Goal: Task Accomplishment & Management: Manage account settings

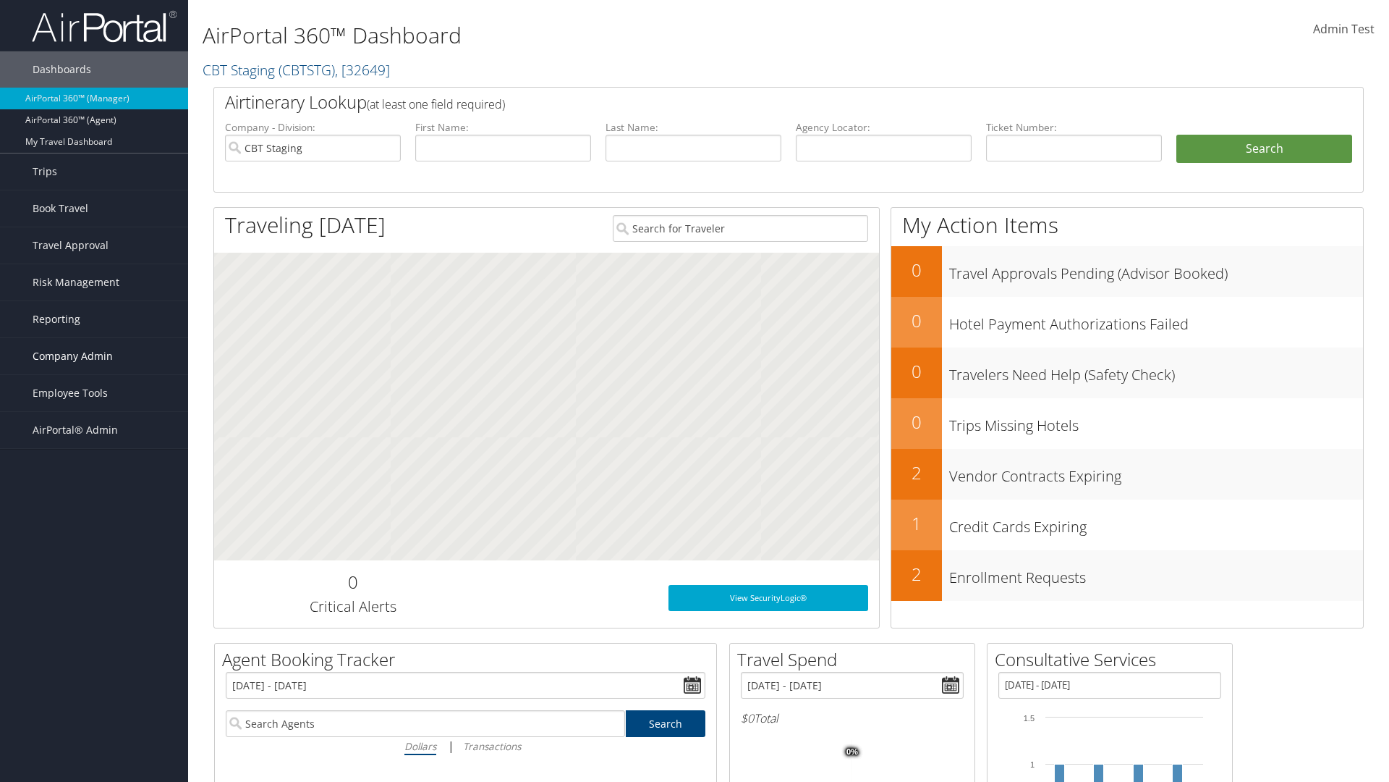
click at [94, 356] on span "Company Admin" at bounding box center [73, 356] width 80 height 36
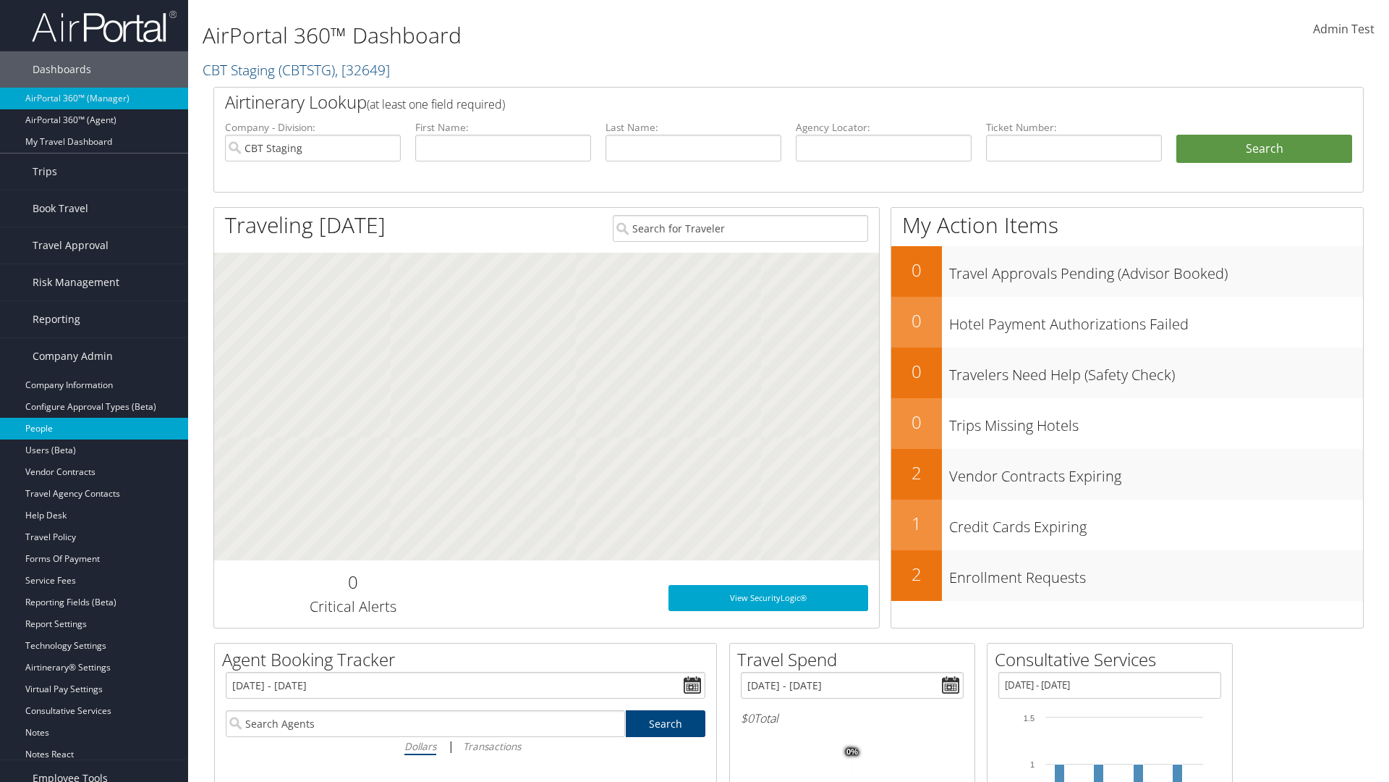
click at [94, 428] on link "People" at bounding box center [94, 429] width 188 height 22
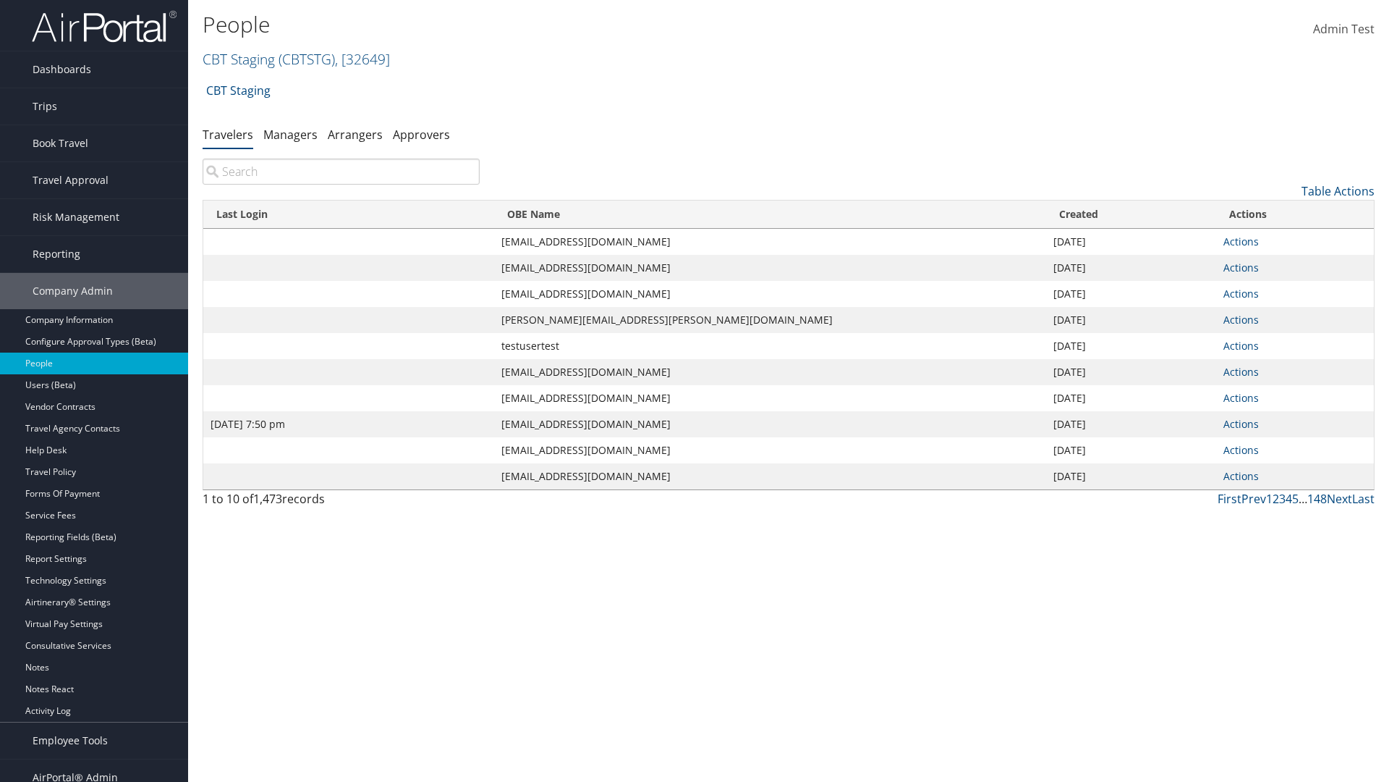
click at [341, 172] on input "search" at bounding box center [341, 171] width 277 height 26
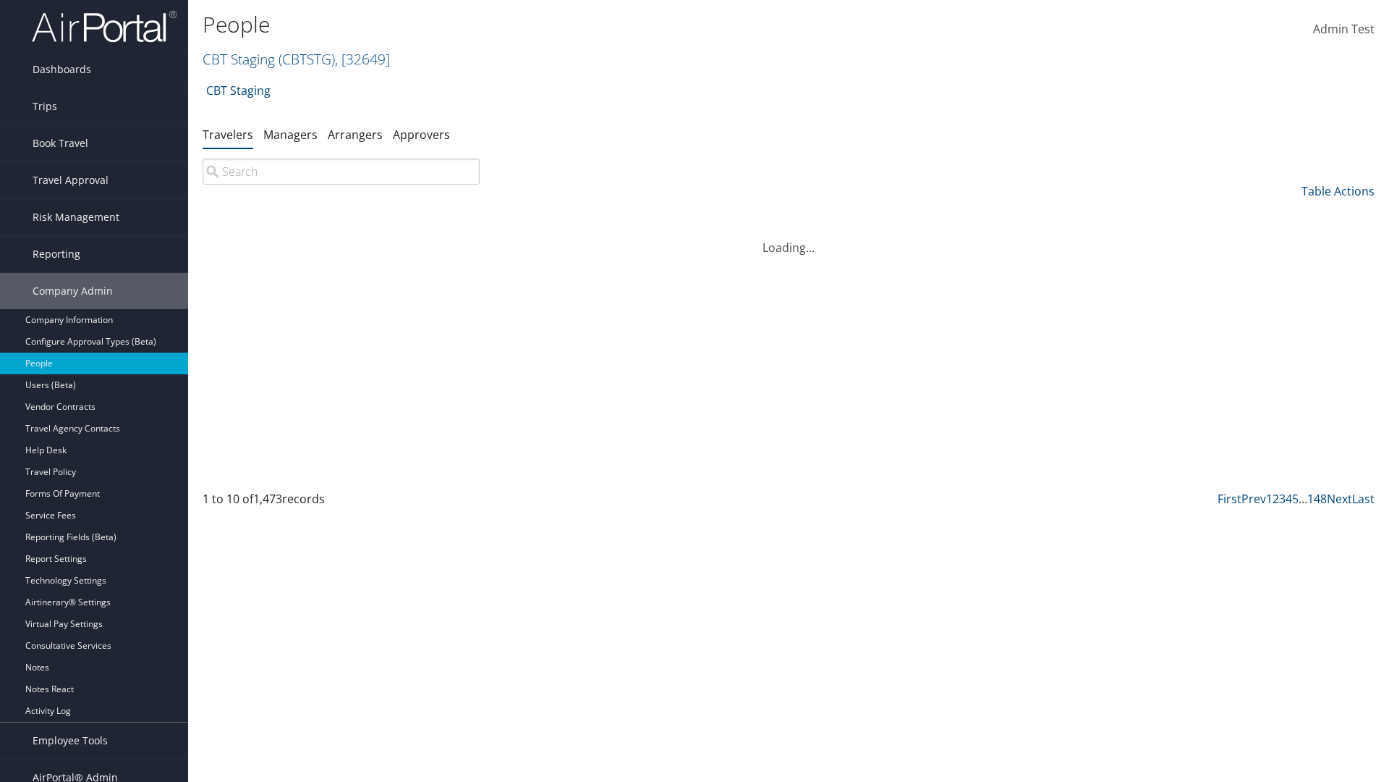
type input "Jan 9, 2024 7:50 pm"
